Goal: Navigation & Orientation: Find specific page/section

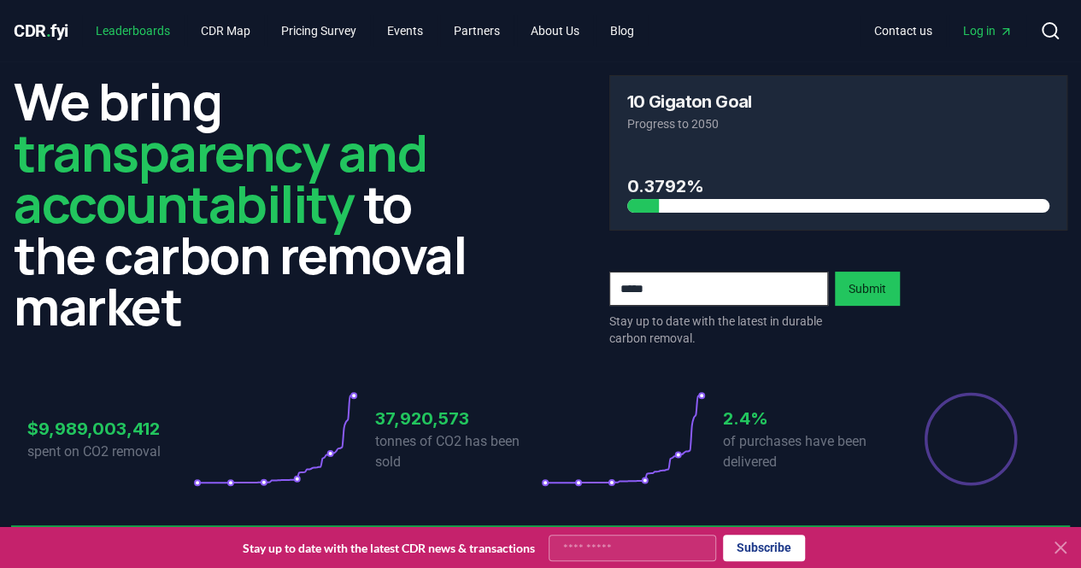
click at [149, 31] on link "Leaderboards" at bounding box center [133, 30] width 102 height 31
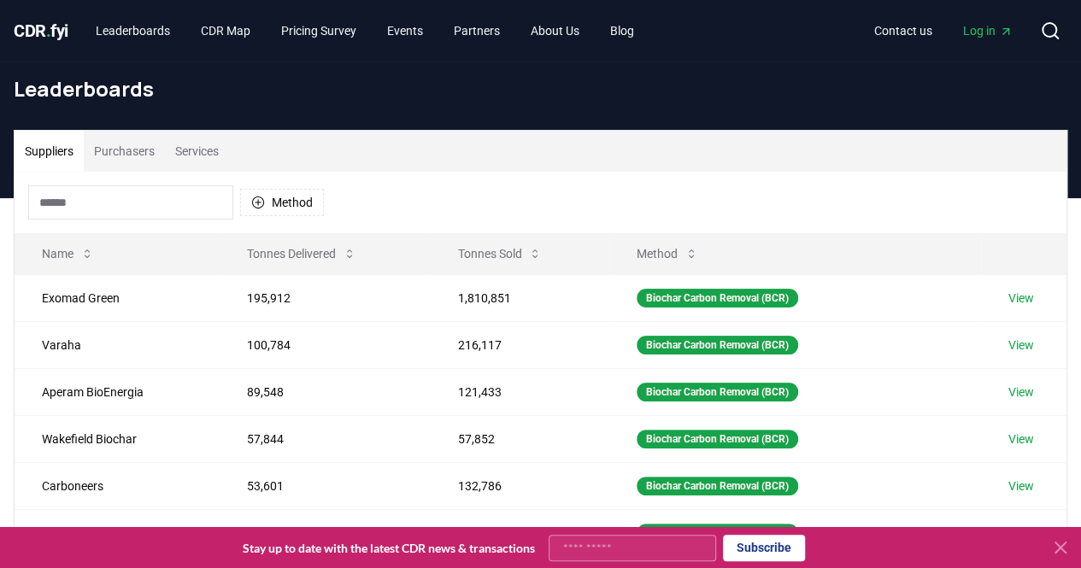
click at [45, 31] on span "CDR . fyi" at bounding box center [41, 30] width 55 height 20
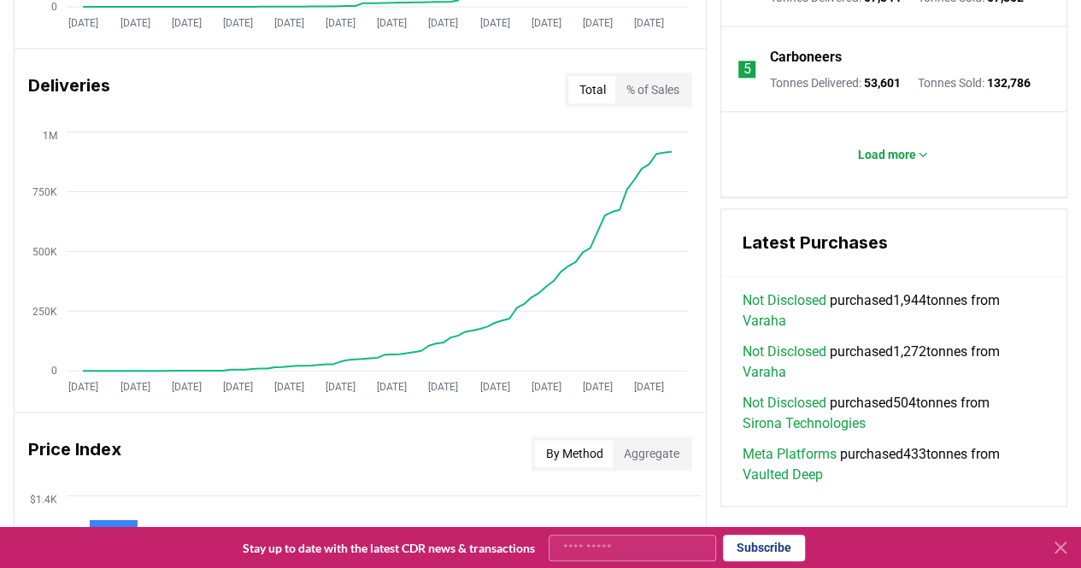
scroll to position [1022, 0]
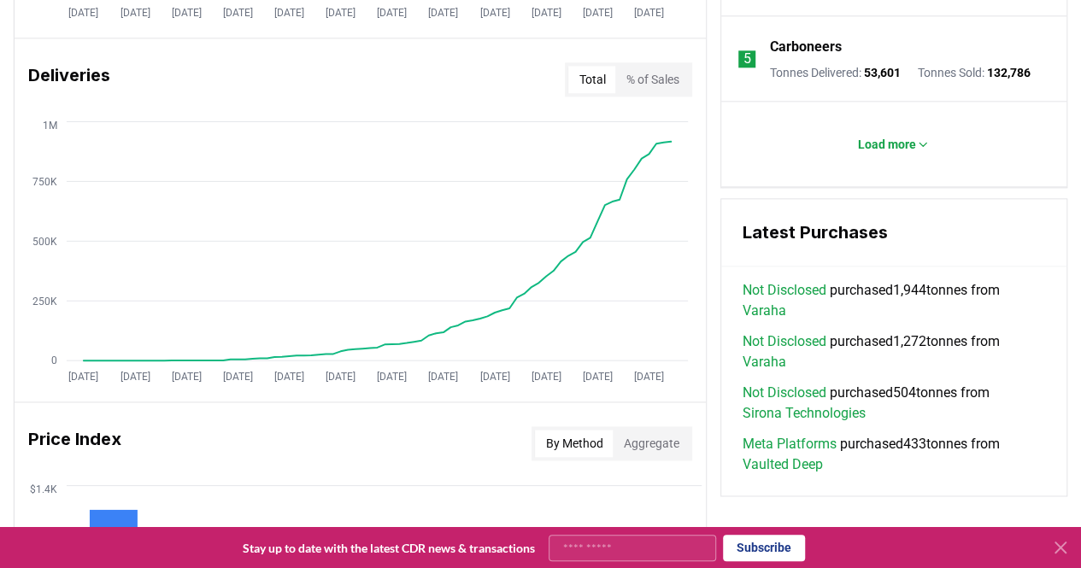
click at [868, 226] on div "Latest Purchases" at bounding box center [893, 232] width 345 height 67
